Goal: Communication & Community: Answer question/provide support

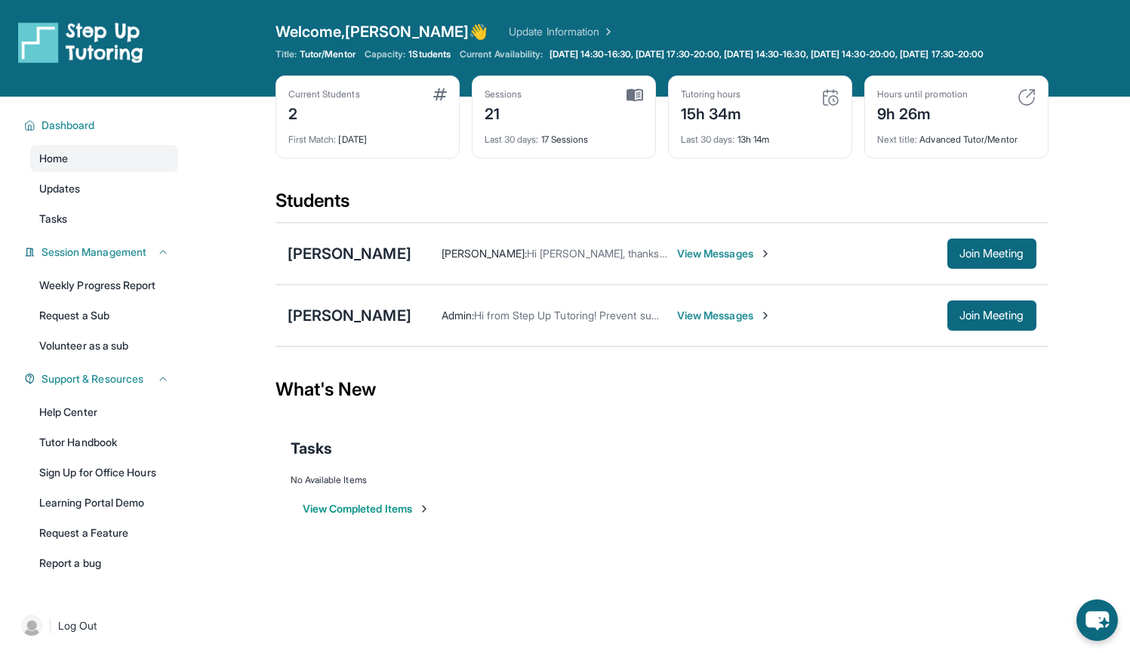
click at [708, 261] on span "View Messages" at bounding box center [724, 253] width 94 height 15
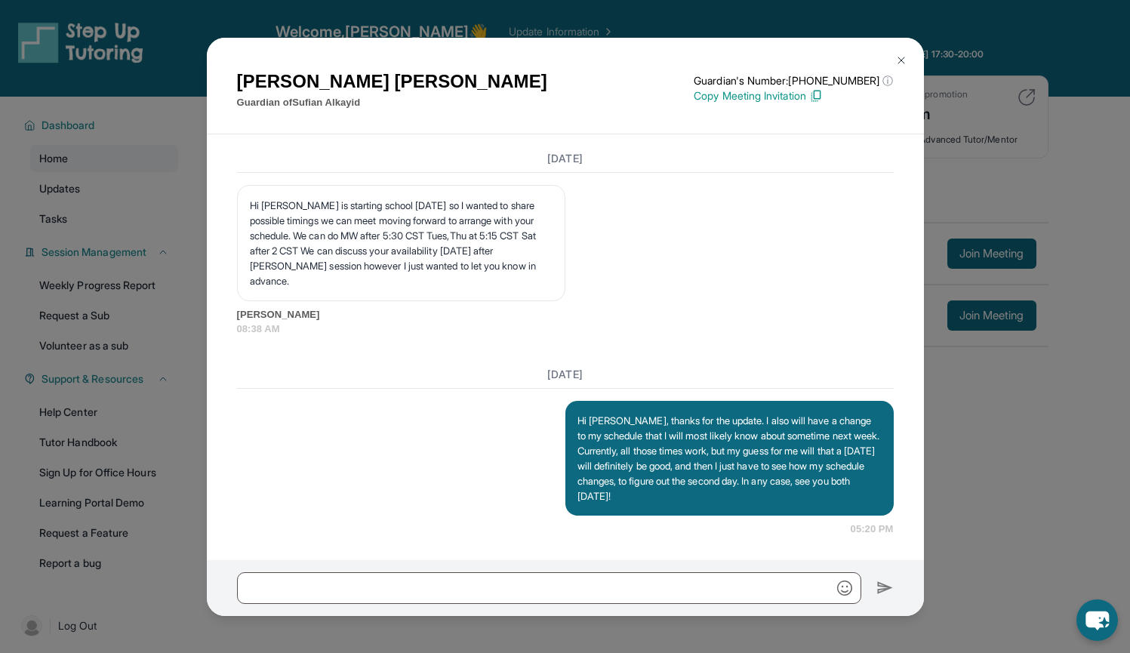
scroll to position [109, 0]
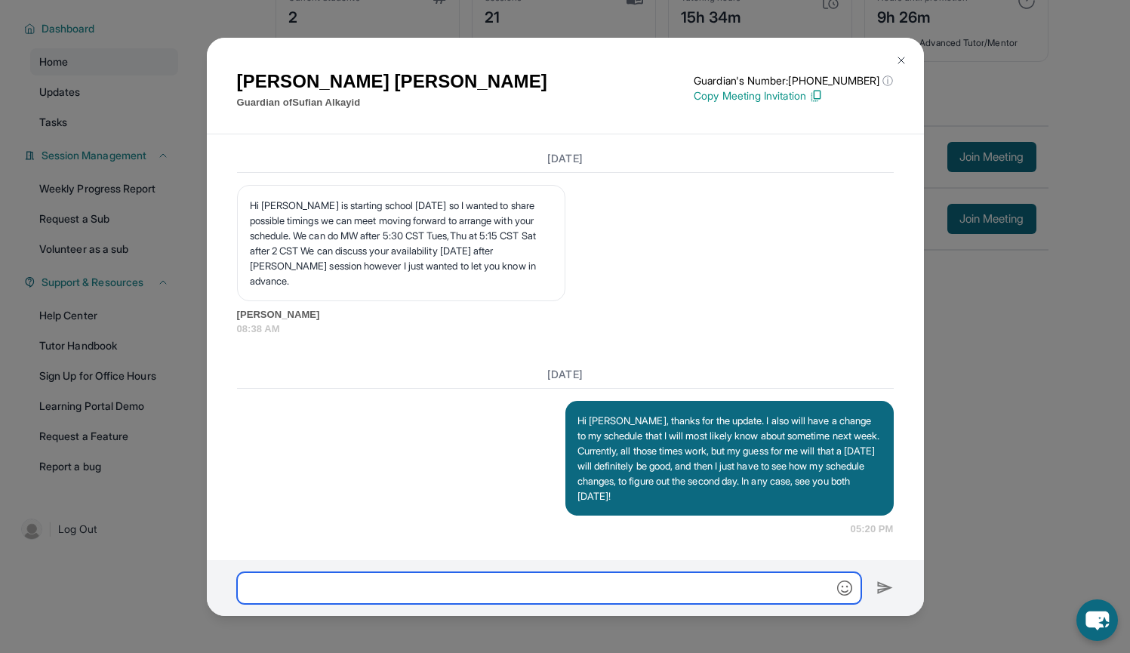
click at [514, 578] on input "text" at bounding box center [549, 588] width 624 height 32
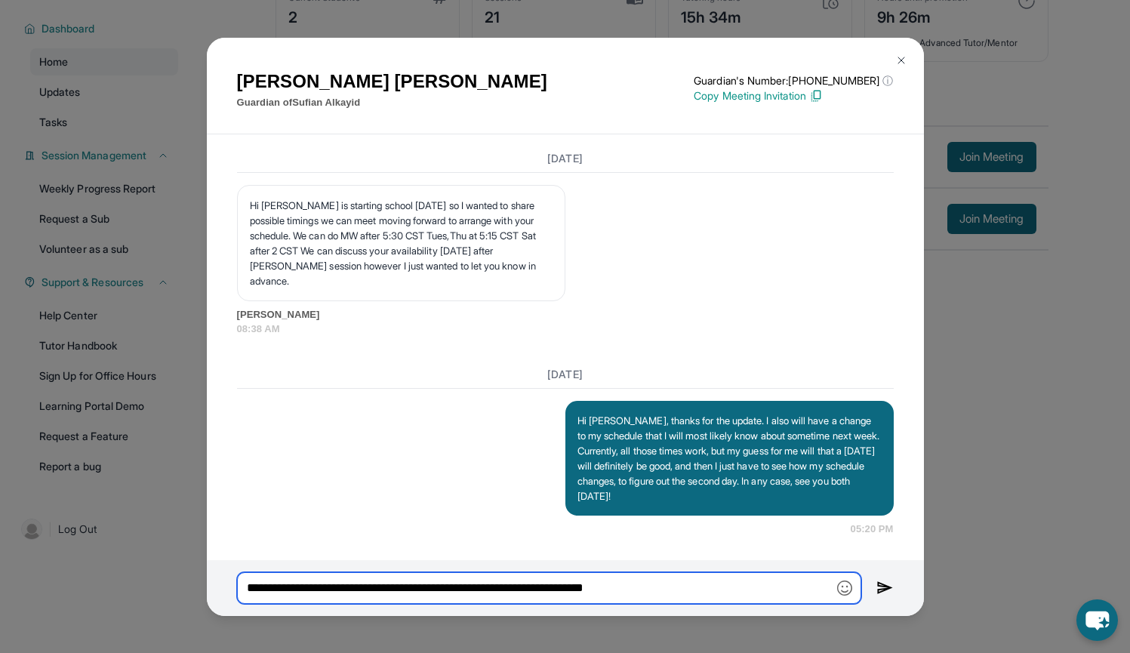
type input "**********"
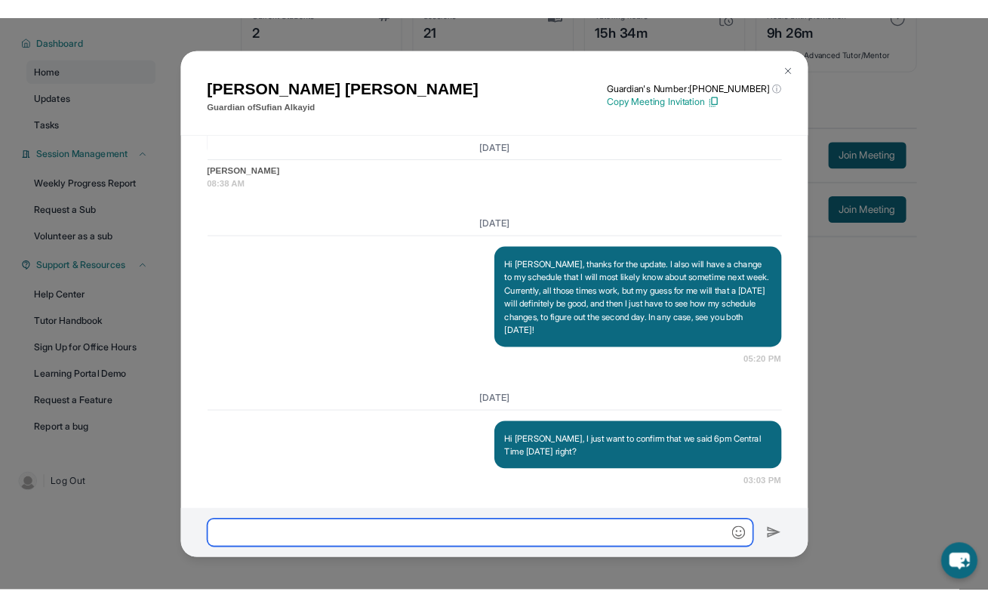
scroll to position [8140, 0]
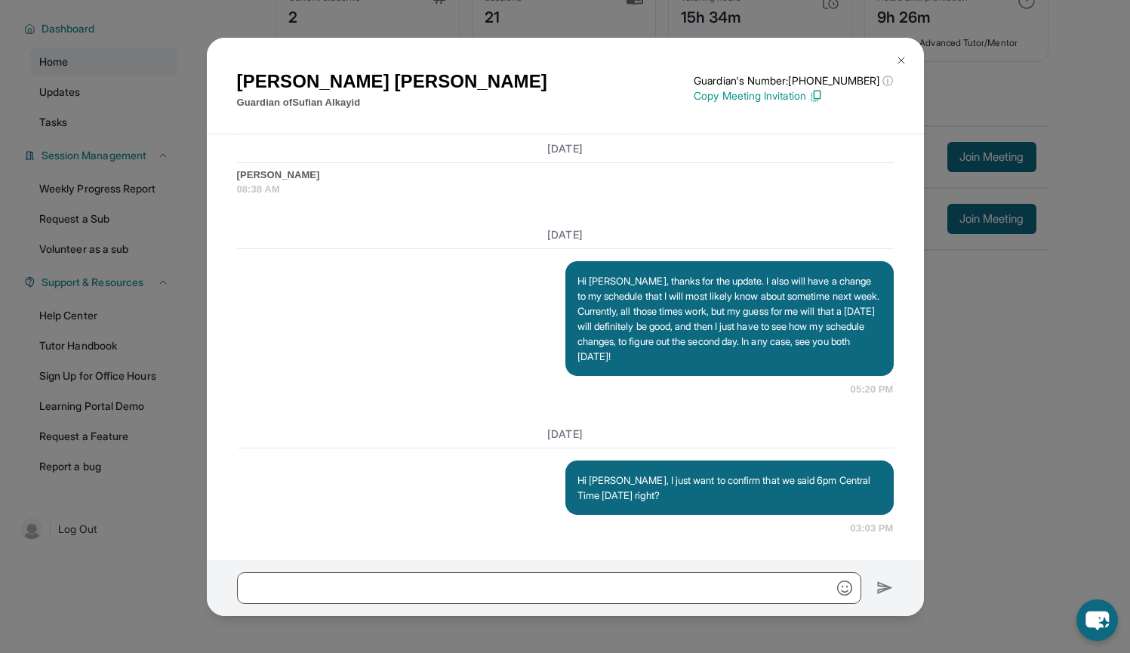
click at [901, 57] on img at bounding box center [901, 60] width 12 height 12
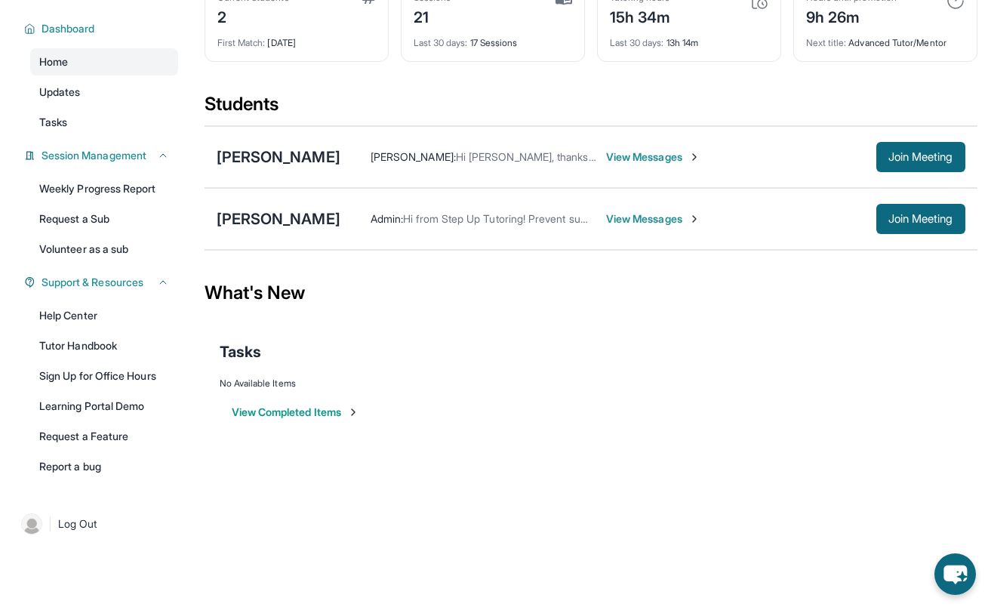
click at [520, 7] on div "Sessions 21" at bounding box center [493, 10] width 159 height 36
click at [627, 165] on div "[PERSON_NAME] : Hi [PERSON_NAME], thanks for the update. I also will have a cha…" at bounding box center [653, 157] width 625 height 30
click at [630, 161] on span "View Messages" at bounding box center [653, 156] width 94 height 15
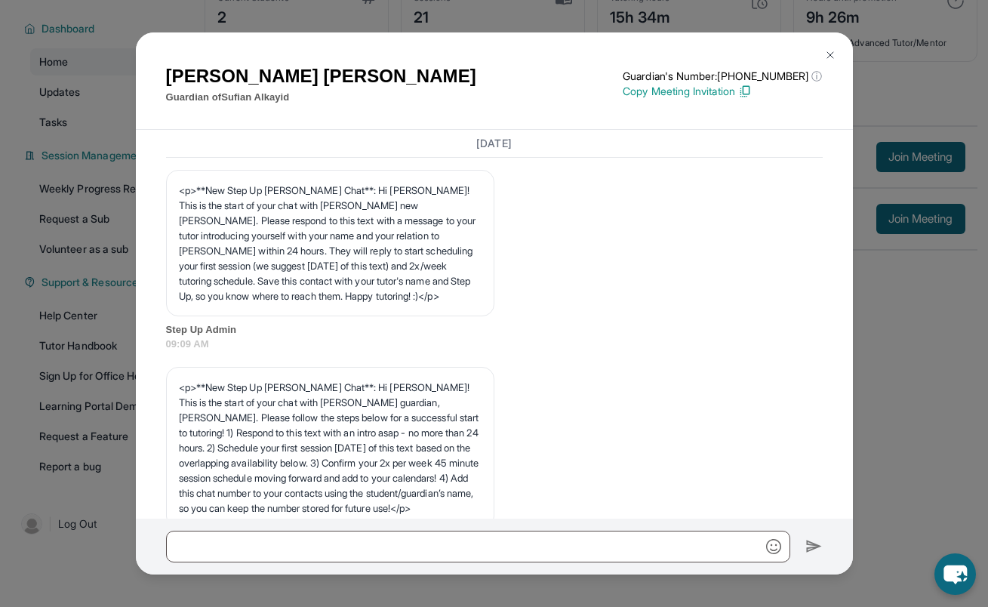
scroll to position [8177, 0]
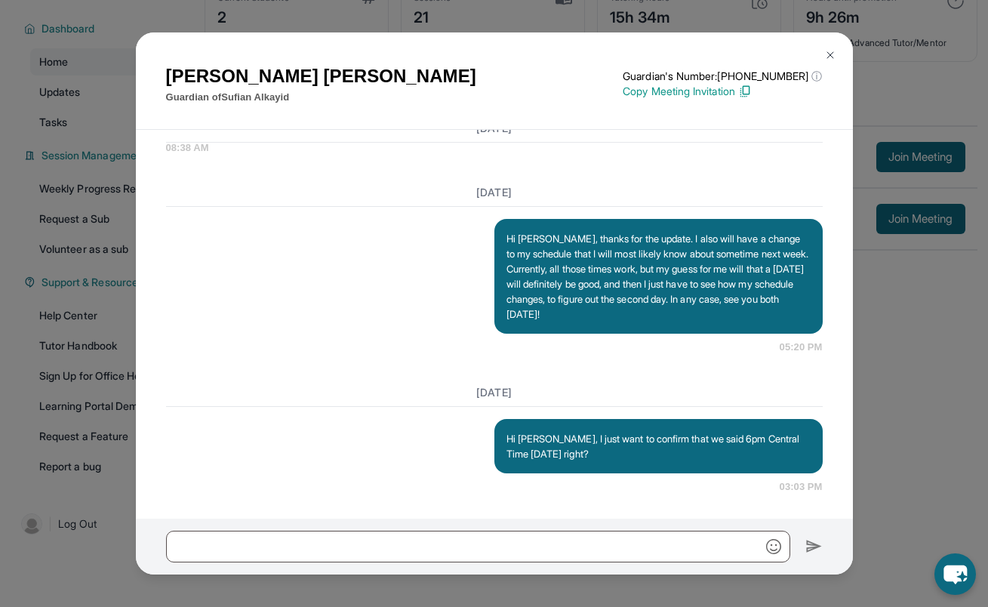
click at [918, 370] on div "Rana Alkhatib Guardian of Sufian Alkayid Guardian's Number: +18779599489 ⓘ This…" at bounding box center [494, 303] width 988 height 607
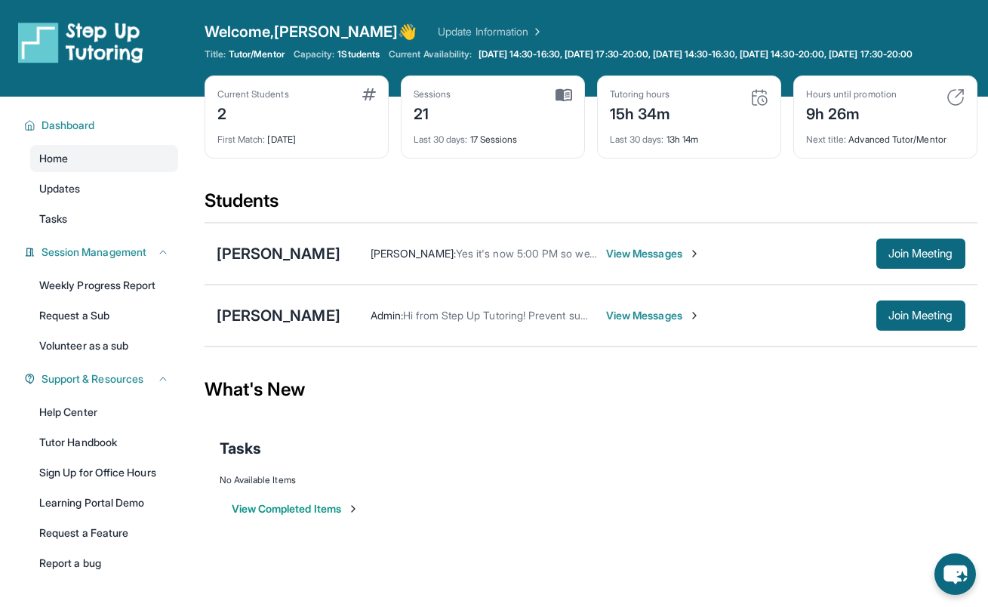
scroll to position [109, 0]
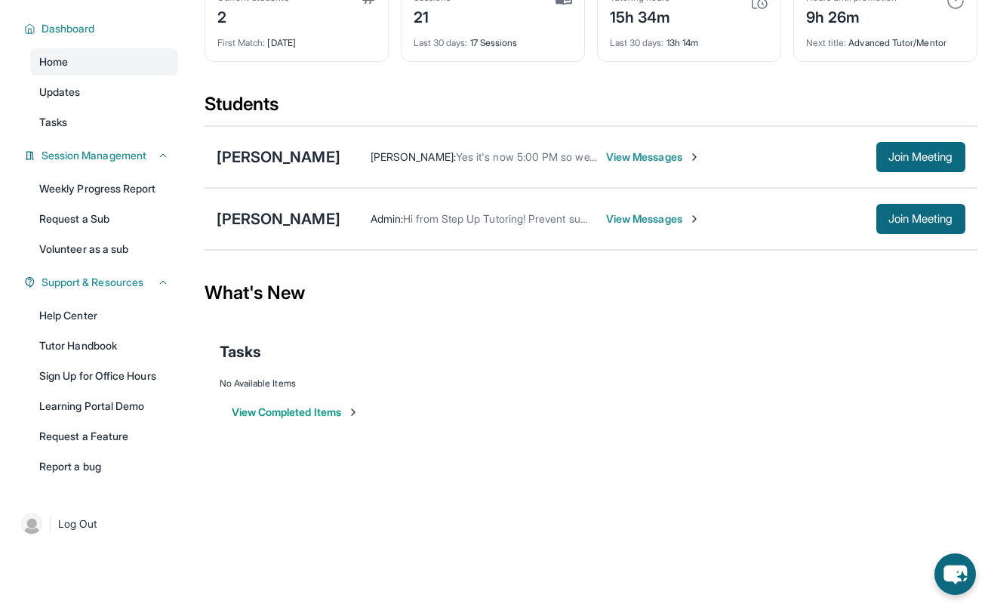
click at [643, 158] on span "View Messages" at bounding box center [653, 156] width 94 height 15
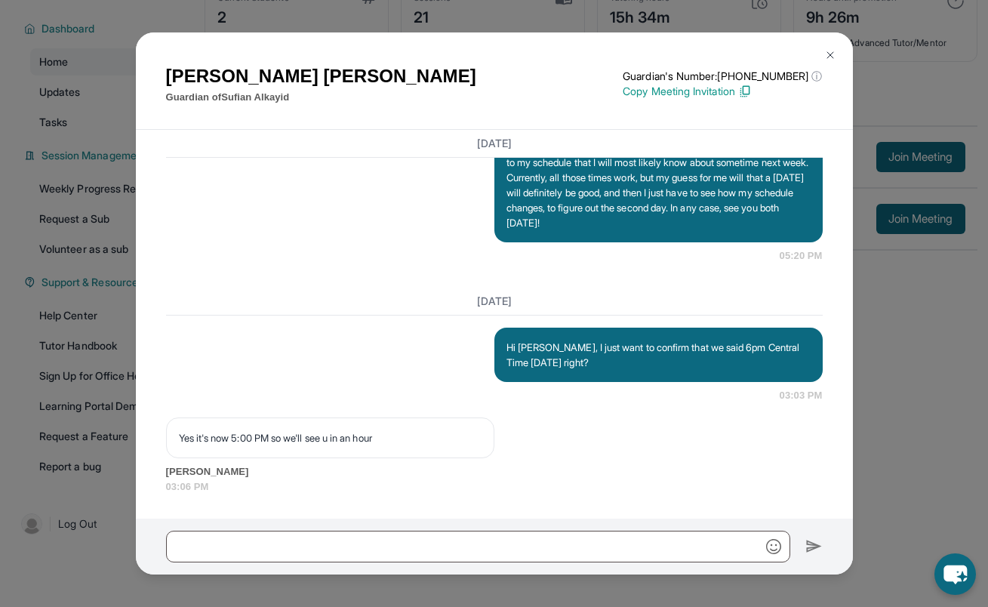
scroll to position [8268, 0]
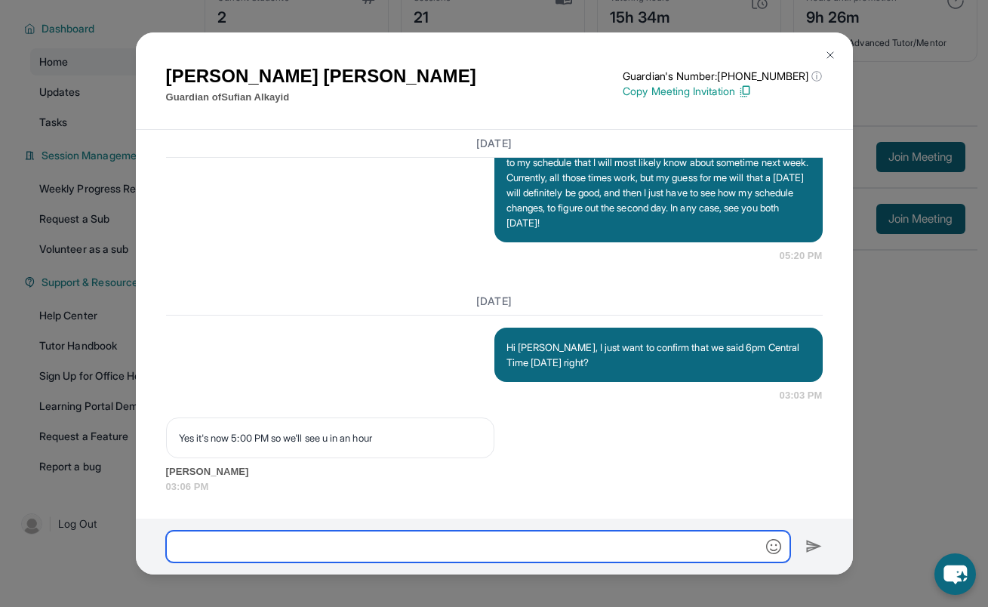
click at [384, 541] on input "text" at bounding box center [478, 547] width 624 height 32
type input "******"
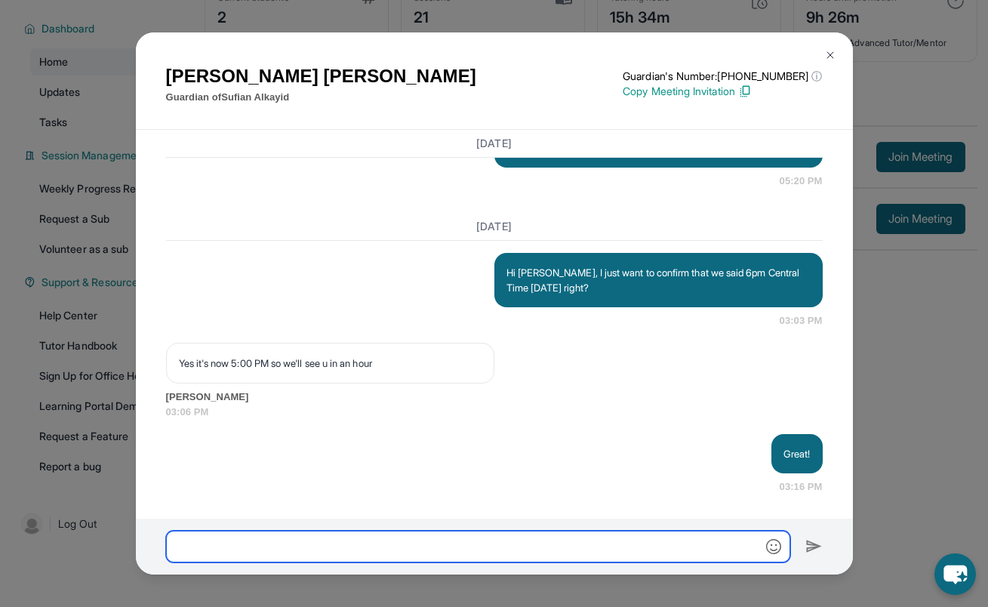
scroll to position [8343, 0]
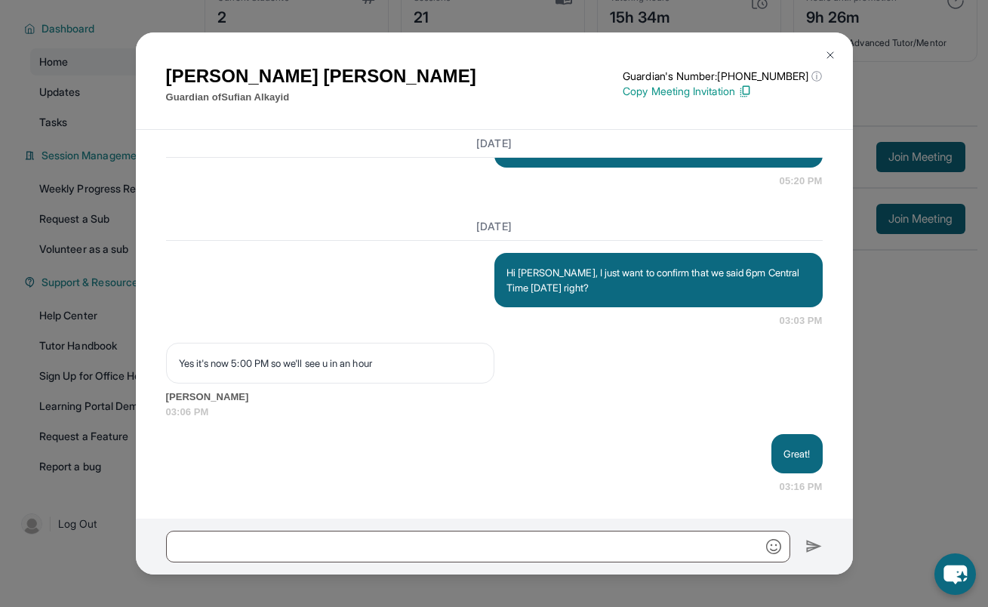
click at [830, 50] on img at bounding box center [830, 55] width 12 height 12
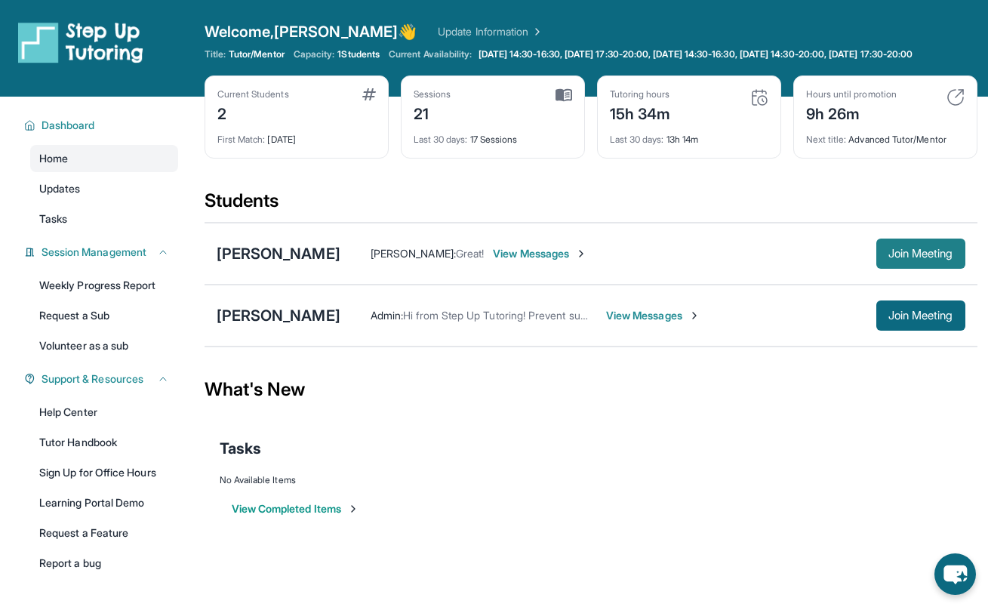
click at [904, 258] on span "Join Meeting" at bounding box center [921, 253] width 65 height 9
click at [880, 268] on button "Join Meeting" at bounding box center [921, 254] width 89 height 30
